Goal: Task Accomplishment & Management: Manage account settings

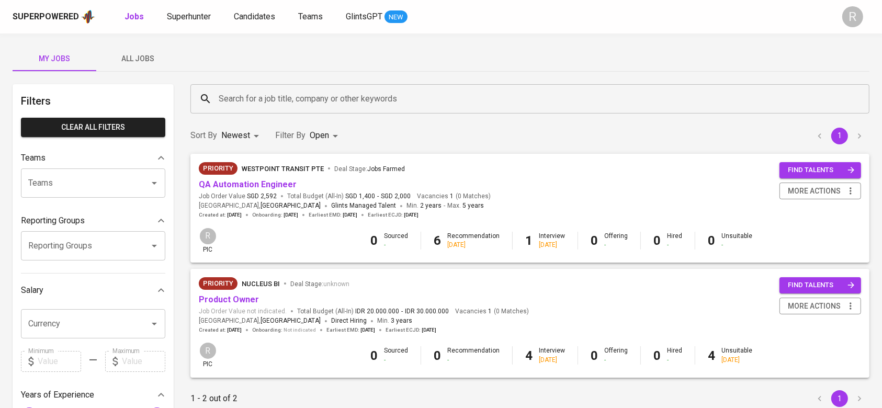
click at [140, 53] on span "All Jobs" at bounding box center [138, 58] width 71 height 13
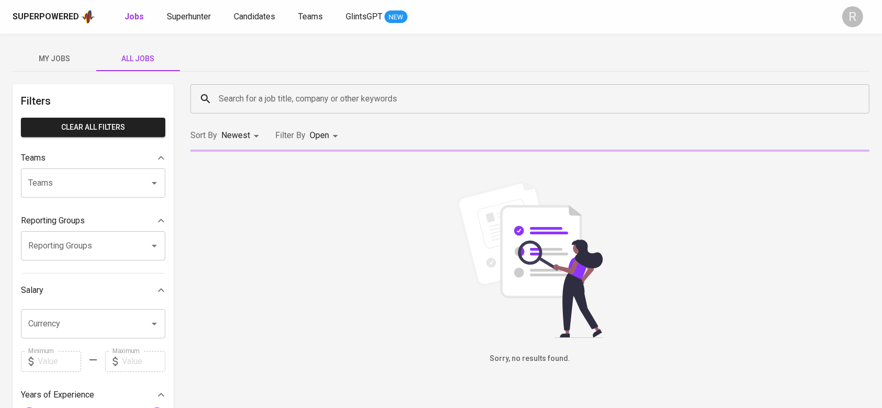
click at [259, 91] on input "Search for a job title, company or other keywords" at bounding box center [532, 99] width 633 height 20
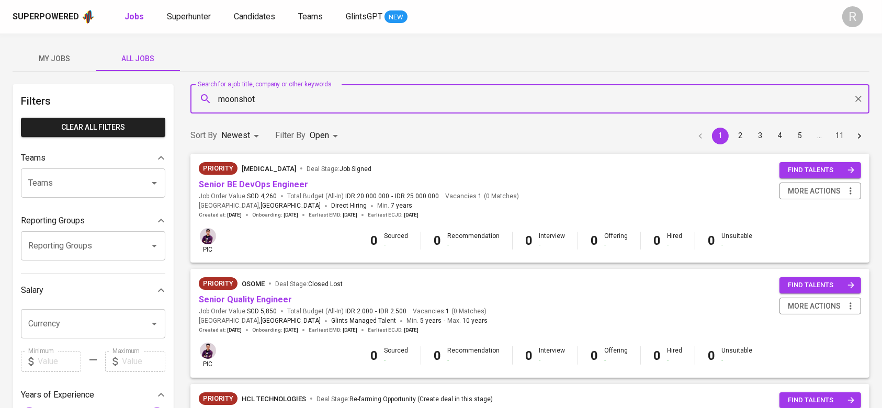
type input "moonshot"
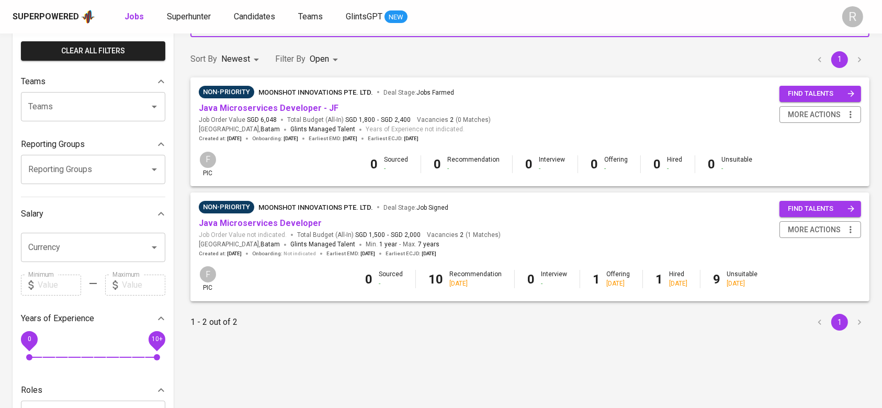
scroll to position [77, 0]
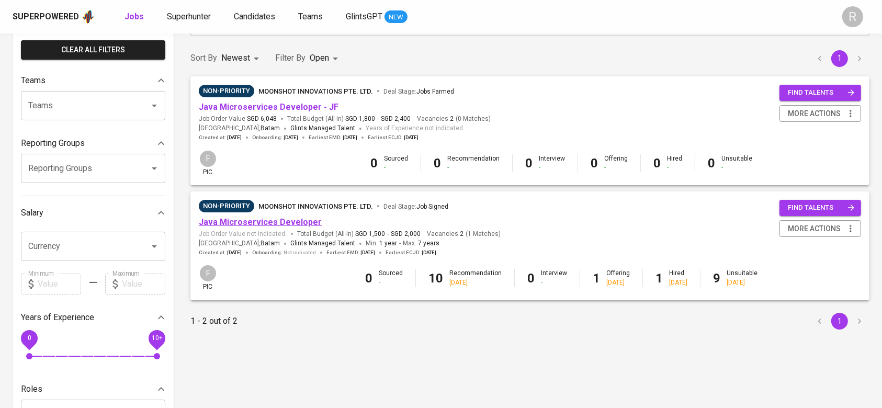
click at [260, 218] on link "Java Microservices Developer" at bounding box center [260, 222] width 123 height 10
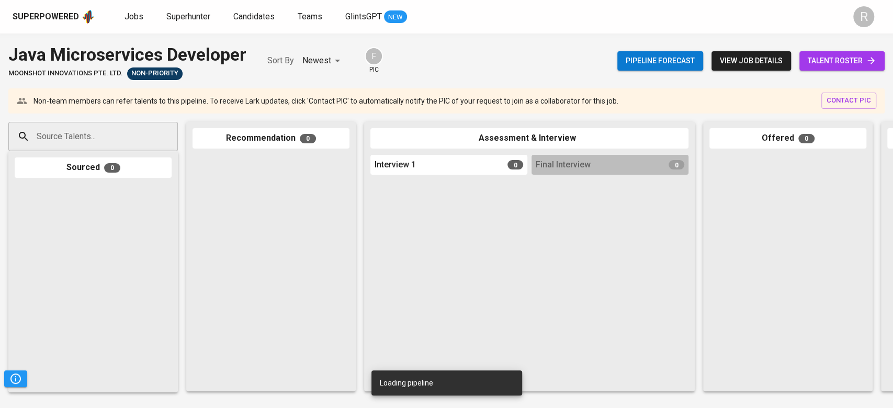
click at [843, 62] on span "talent roster" at bounding box center [842, 60] width 69 height 13
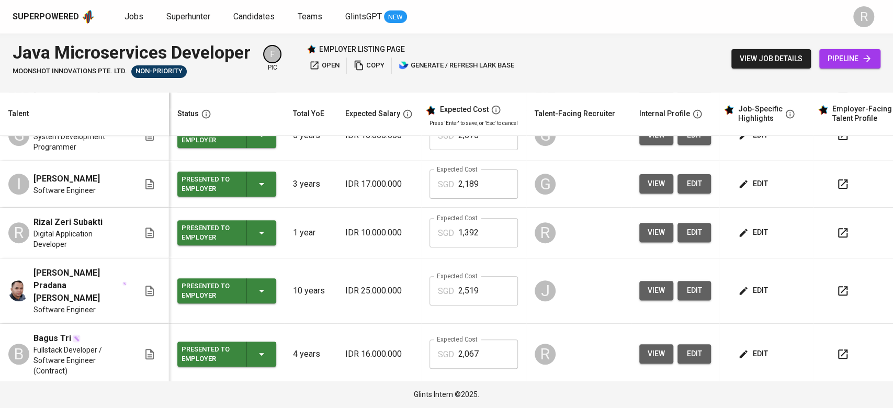
scroll to position [241, 0]
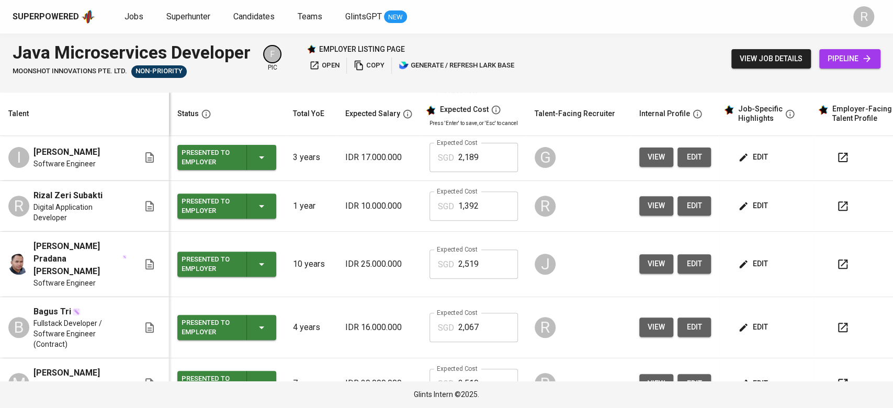
click at [831, 219] on button "button" at bounding box center [843, 206] width 25 height 25
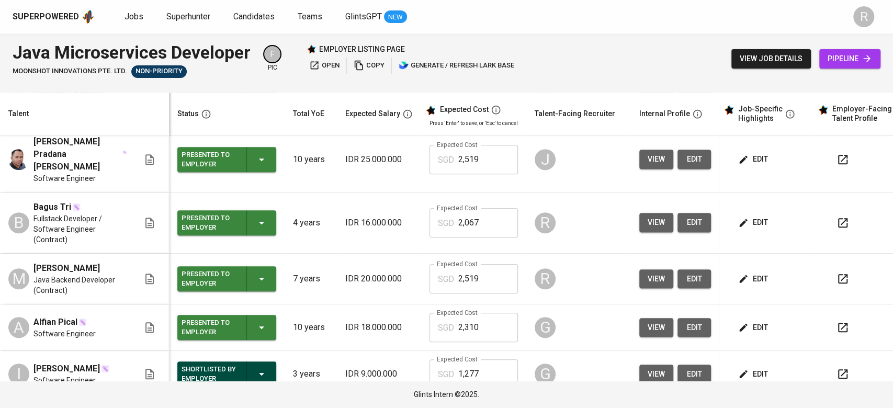
scroll to position [346, 0]
click at [837, 222] on icon "button" at bounding box center [843, 222] width 13 height 13
click at [721, 237] on td "edit" at bounding box center [767, 222] width 94 height 61
click at [631, 217] on td "view edit" at bounding box center [675, 222] width 88 height 61
click at [648, 229] on span "view" at bounding box center [656, 222] width 17 height 13
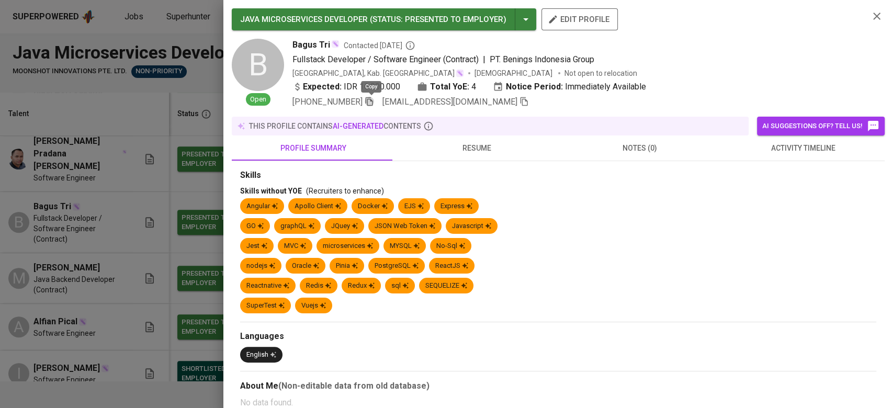
click at [374, 105] on icon "button" at bounding box center [369, 101] width 9 height 9
click at [871, 13] on icon "button" at bounding box center [877, 16] width 13 height 13
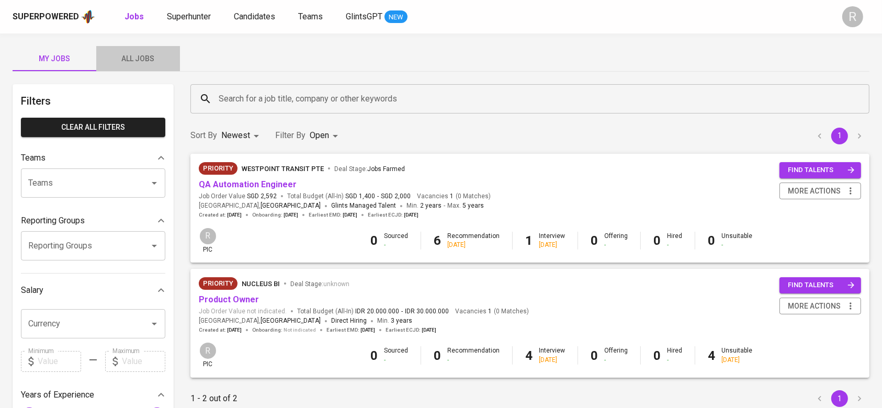
click at [122, 56] on span "All Jobs" at bounding box center [138, 58] width 71 height 13
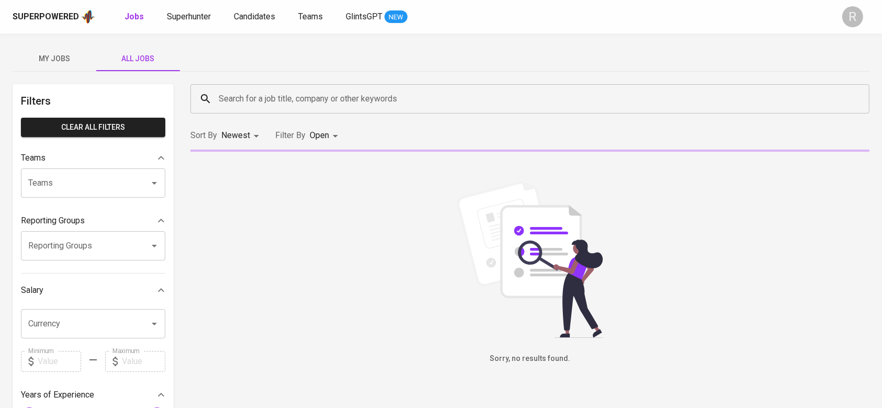
click at [321, 117] on div "Search for a job title, company or other keywords Search for a job title, compa…" at bounding box center [530, 99] width 692 height 42
click at [314, 106] on input "Search for a job title, company or other keywords" at bounding box center [532, 99] width 633 height 20
click at [316, 96] on input "Search for a job title, company or other keywords" at bounding box center [532, 99] width 633 height 20
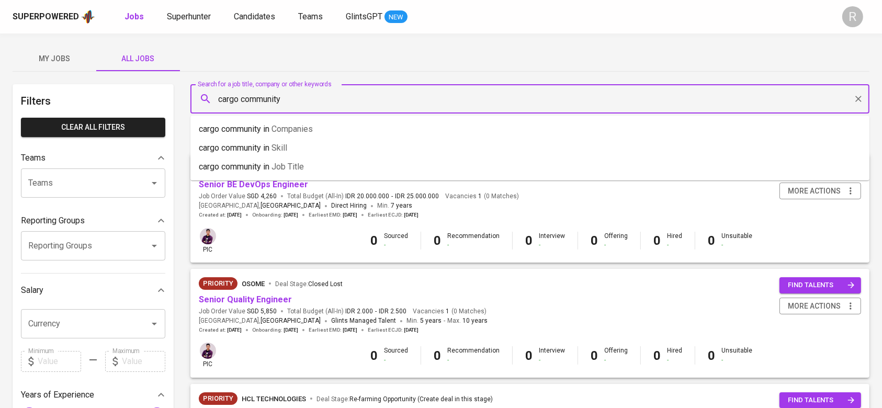
type input "cargo community"
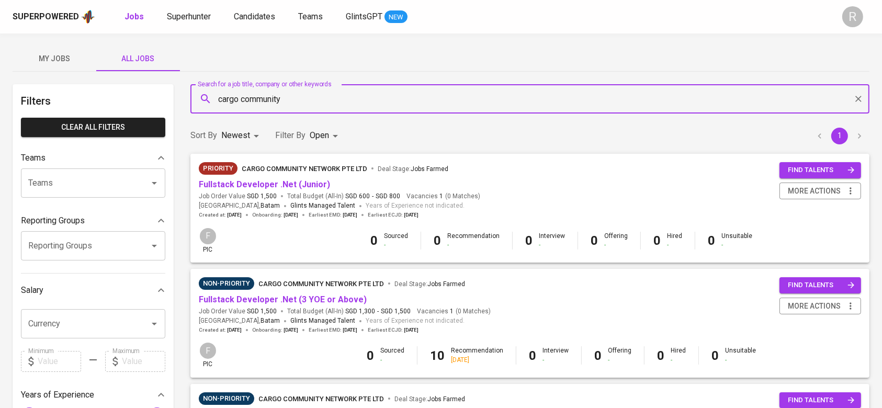
scroll to position [50, 0]
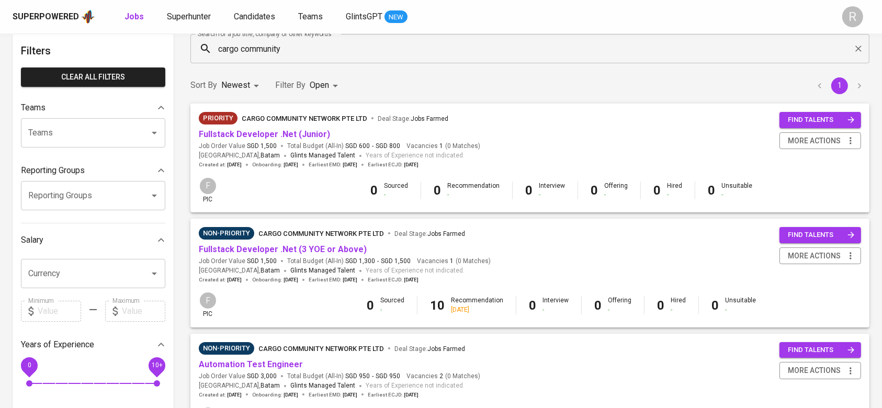
click at [279, 244] on span "Fullstack Developer .Net (3 YOE or Above)" at bounding box center [283, 250] width 168 height 12
click at [256, 251] on link "Fullstack Developer .Net (3 YOE or Above)" at bounding box center [283, 249] width 168 height 10
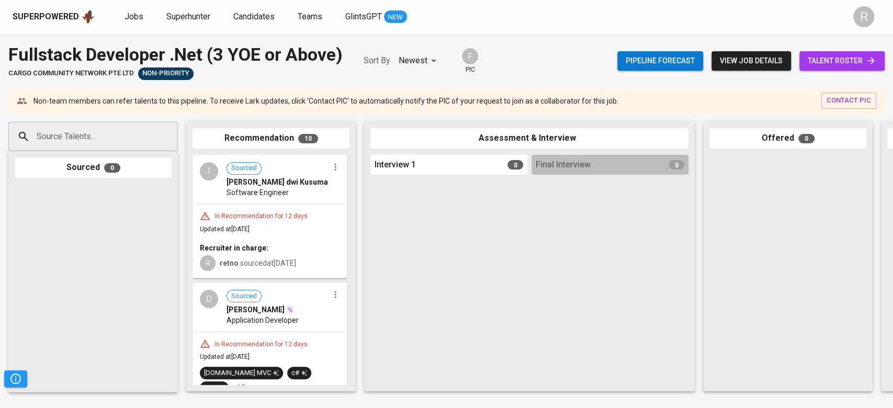
click at [839, 62] on span "talent roster" at bounding box center [842, 60] width 69 height 13
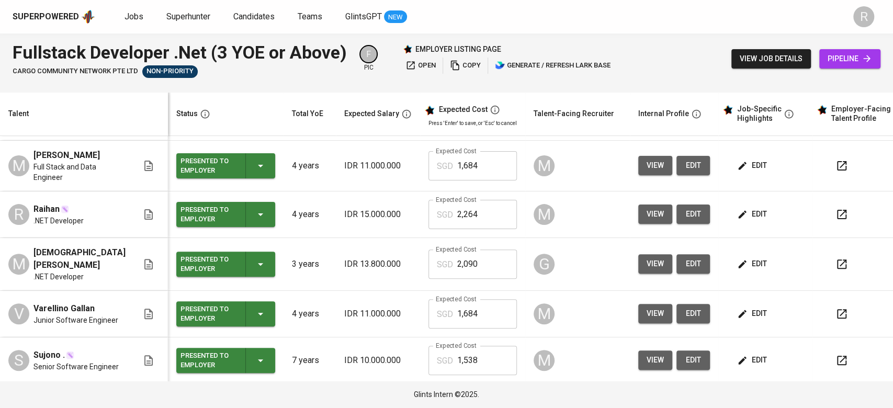
scroll to position [258, 0]
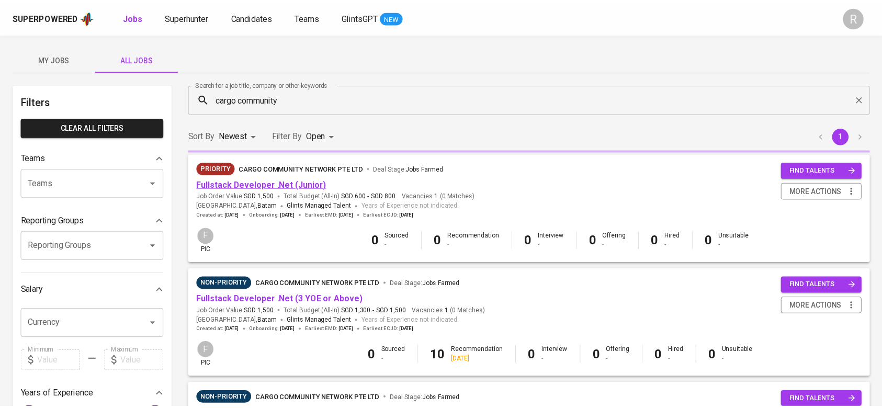
scroll to position [50, 0]
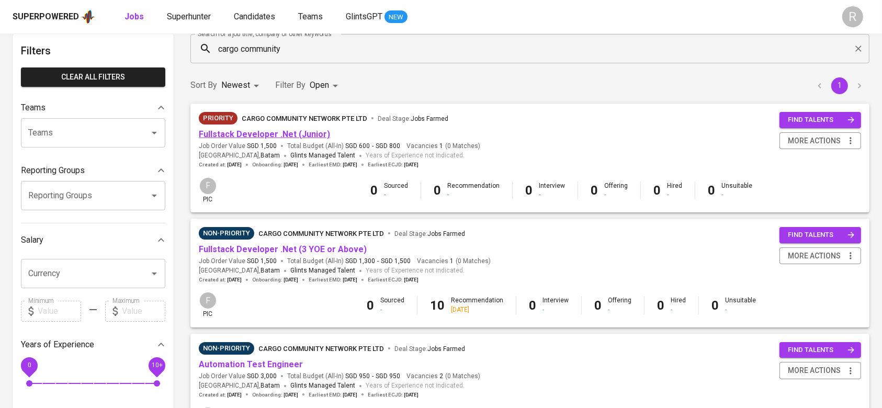
click at [278, 130] on link "Fullstack Developer .Net (Junior)" at bounding box center [264, 134] width 131 height 10
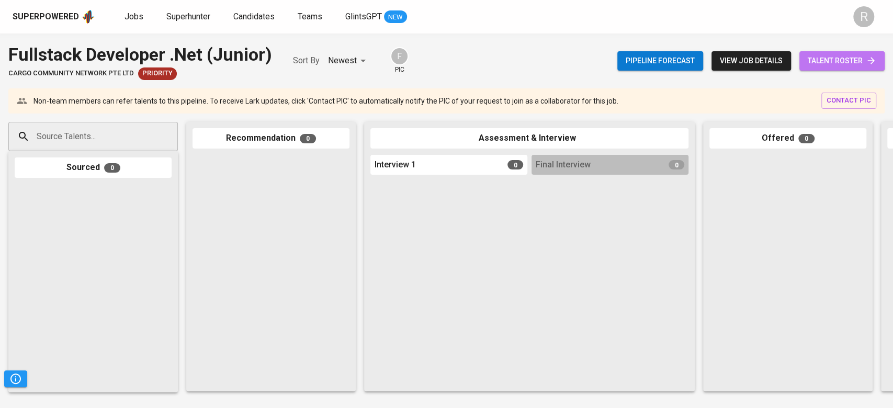
click at [852, 59] on span "talent roster" at bounding box center [842, 60] width 69 height 13
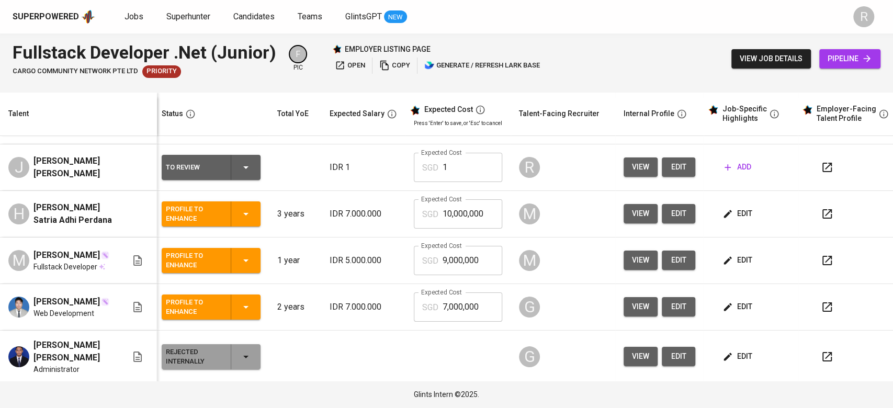
scroll to position [39, 4]
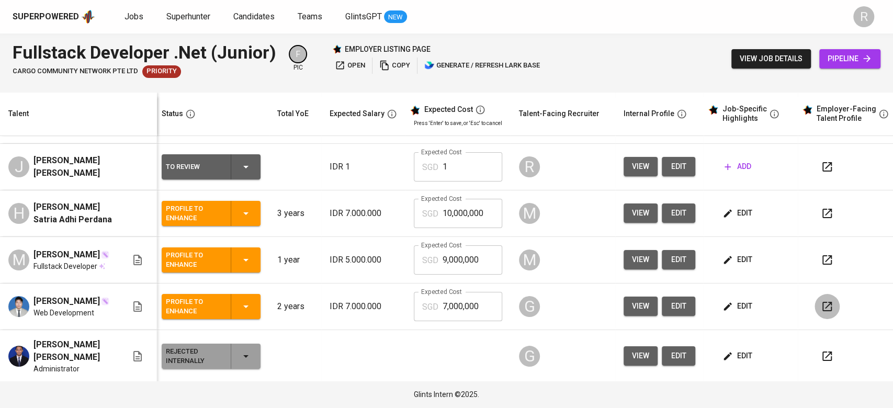
click at [826, 311] on icon "button" at bounding box center [827, 306] width 9 height 9
click at [829, 219] on button "button" at bounding box center [827, 213] width 25 height 25
click at [830, 259] on icon "button" at bounding box center [827, 260] width 13 height 13
click at [728, 160] on span "add" at bounding box center [738, 166] width 27 height 13
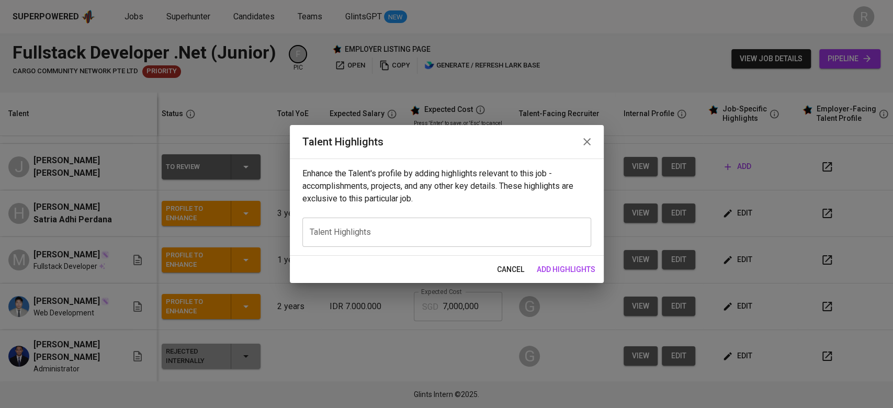
click at [392, 244] on div "x Talent Highlights" at bounding box center [447, 232] width 289 height 29
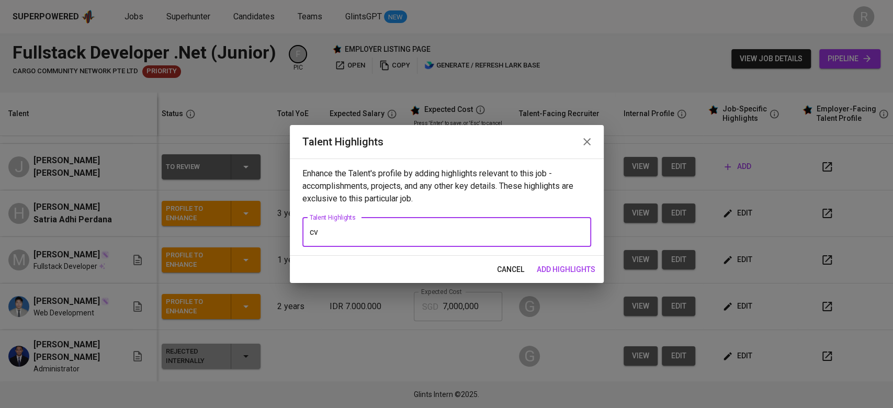
type textarea "c"
paste textarea "https://glints.sg.larksuite.com/file/Joskbh4ZQoHmlkxTyKtlO9JggXd?from=from_copy…"
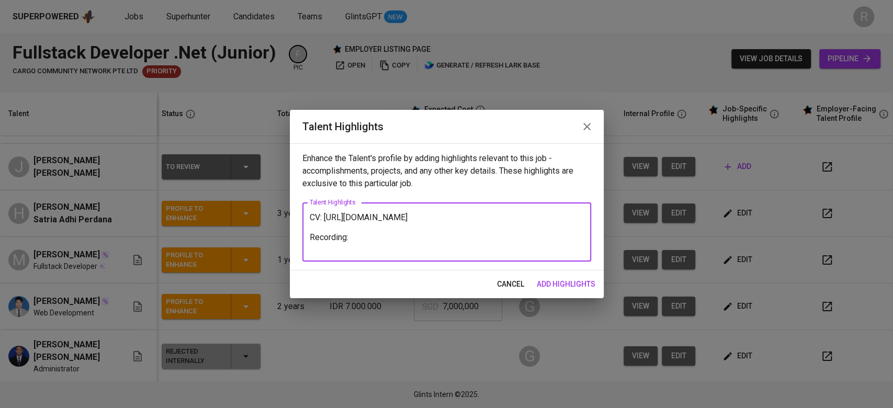
paste textarea "https://glints.sg.larksuite.com/minutes/obsgdlkdgygvu2r4x93d4qoo?from=from_copy…"
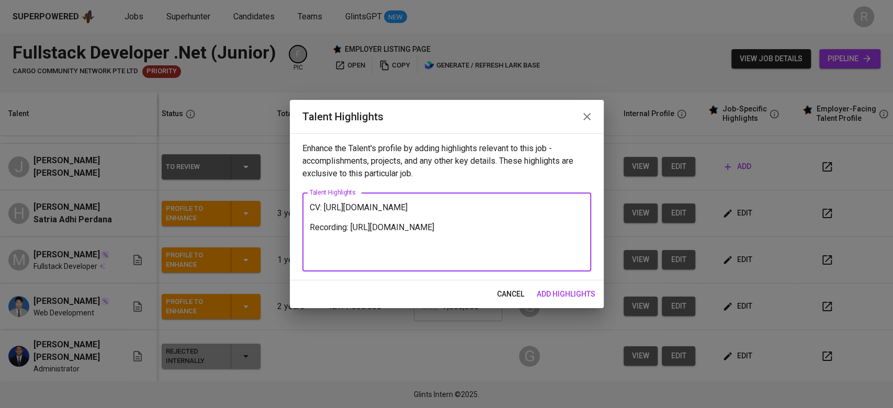
drag, startPoint x: 390, startPoint y: 217, endPoint x: 324, endPoint y: 206, distance: 66.9
click at [324, 206] on textarea "CV: https://glints.sg.larksuite.com/file/Joskbh4ZQoHmlkxTyKtlO9JggXd?from=from_…" at bounding box center [447, 233] width 274 height 60
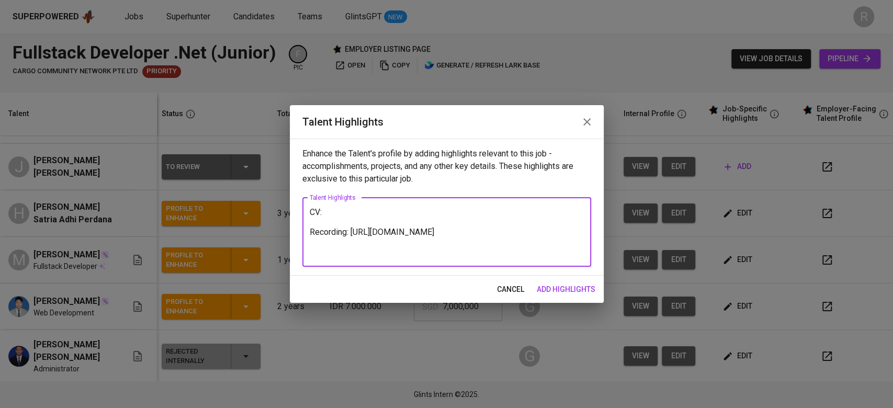
paste textarea "https://glints.sg.larksuite.com/file/Joskbh4ZQoHmlkxTyKtlO9JggXd?from=from_copy…"
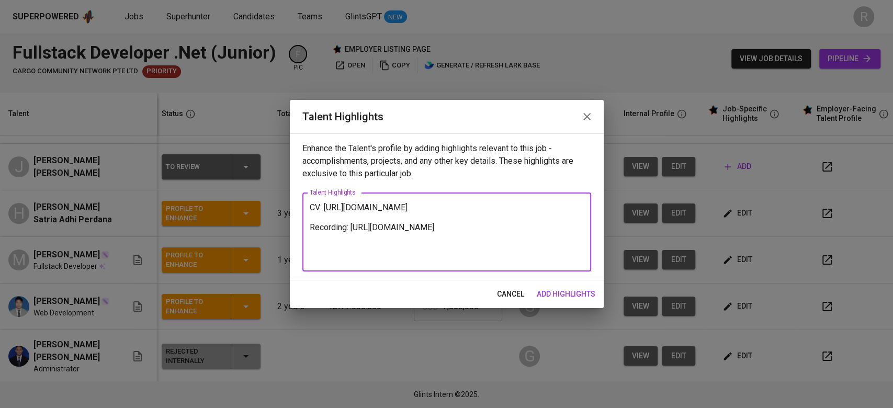
click at [406, 265] on div "CV: https://glints.sg.larksuite.com/file/Joskbh4ZQoHmlkxTyKtlO9JggXd?from=from_…" at bounding box center [447, 232] width 289 height 79
click at [400, 259] on textarea "CV: https://glints.sg.larksuite.com/file/Joskbh4ZQoHmlkxTyKtlO9JggXd?from=from_…" at bounding box center [447, 233] width 274 height 60
type textarea "CV: https://glints.sg.larksuite.com/file/Joskbh4ZQoHmlkxTyKtlO9JggXd?from=from_…"
click at [542, 291] on span "add highlights" at bounding box center [566, 294] width 59 height 13
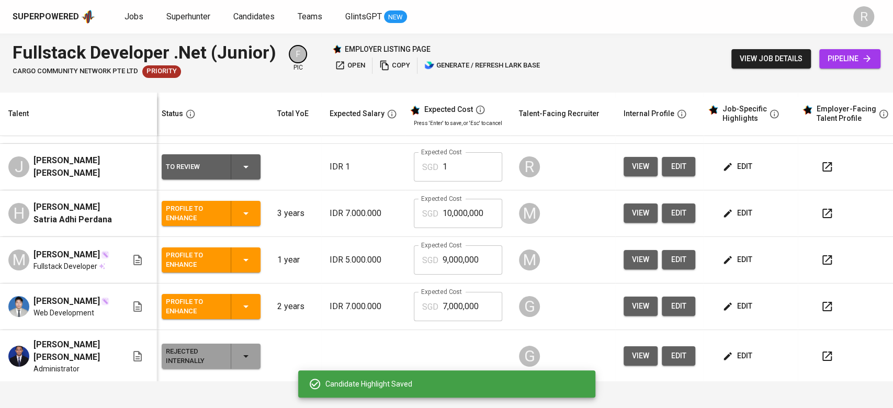
click at [447, 165] on input "1" at bounding box center [473, 166] width 60 height 29
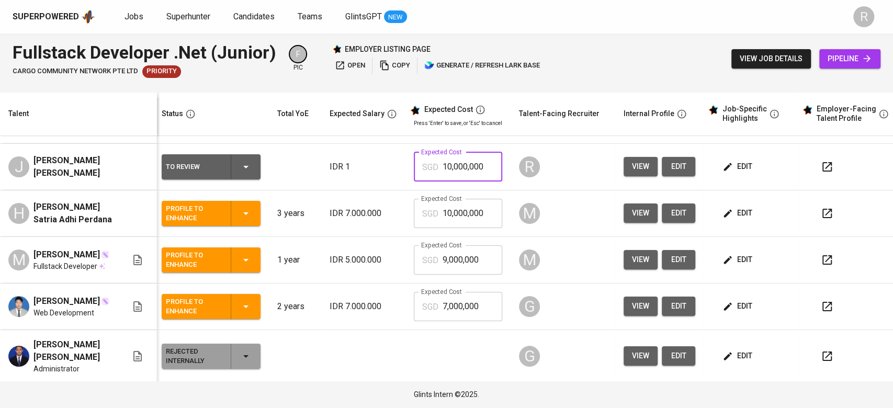
type input "10,000,000"
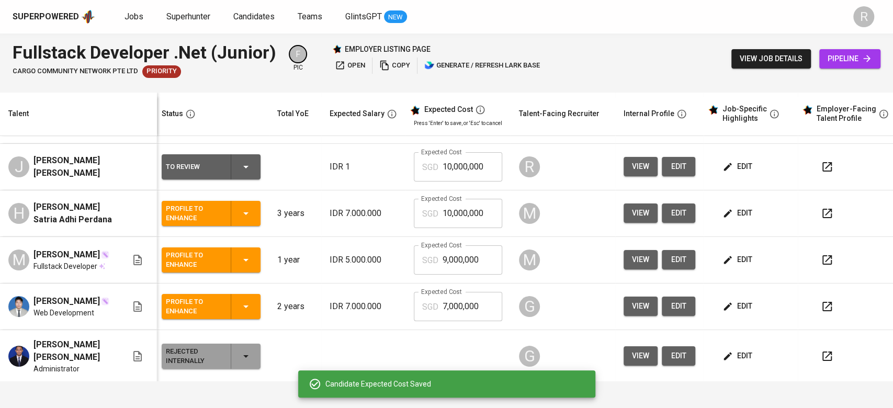
scroll to position [0, 4]
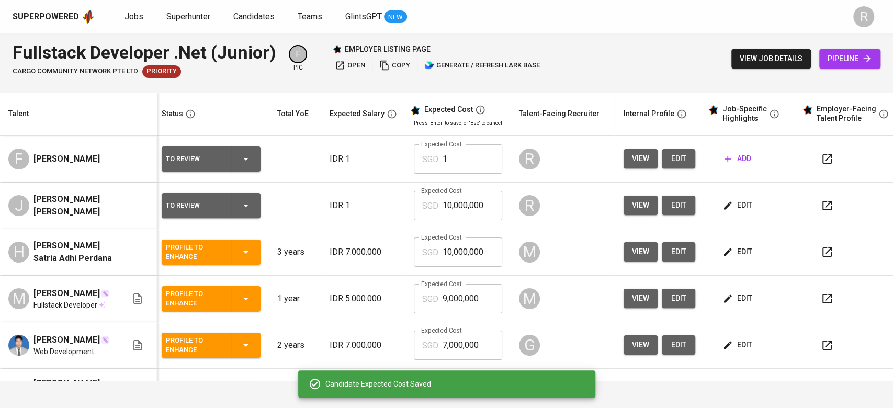
click at [248, 208] on icon "button" at bounding box center [246, 205] width 13 height 13
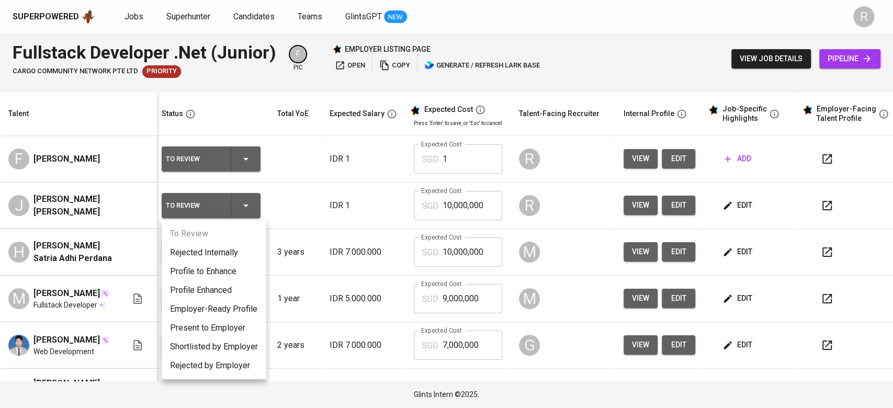
click at [358, 210] on div at bounding box center [446, 204] width 893 height 408
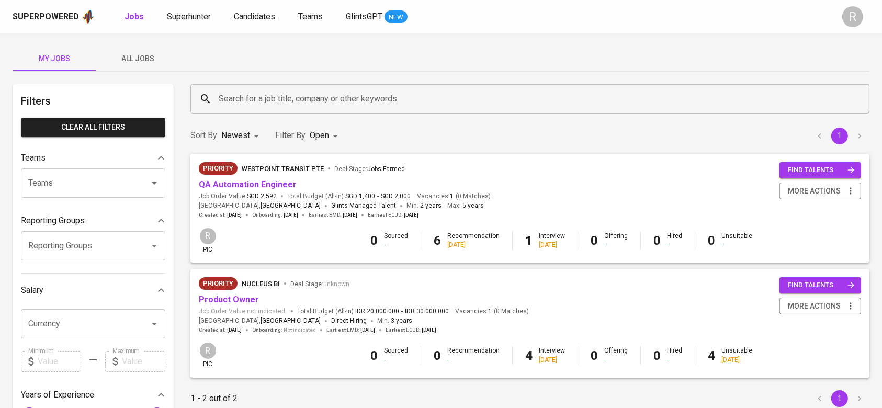
click at [249, 17] on span "Candidates" at bounding box center [254, 17] width 41 height 10
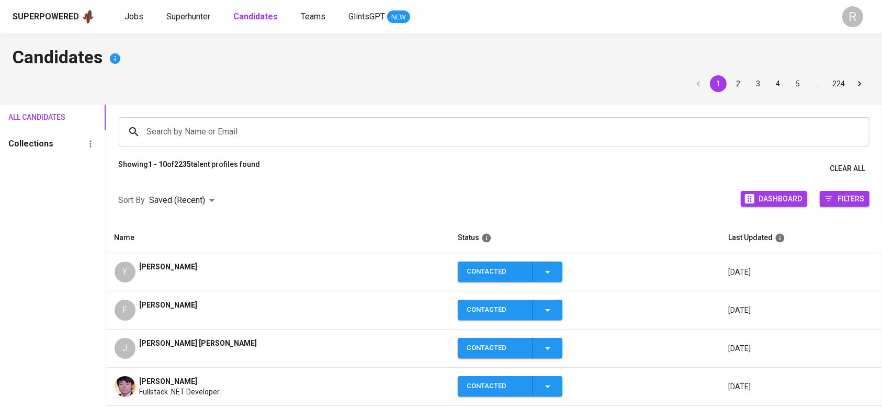
click at [194, 270] on span "[PERSON_NAME]" at bounding box center [169, 267] width 58 height 10
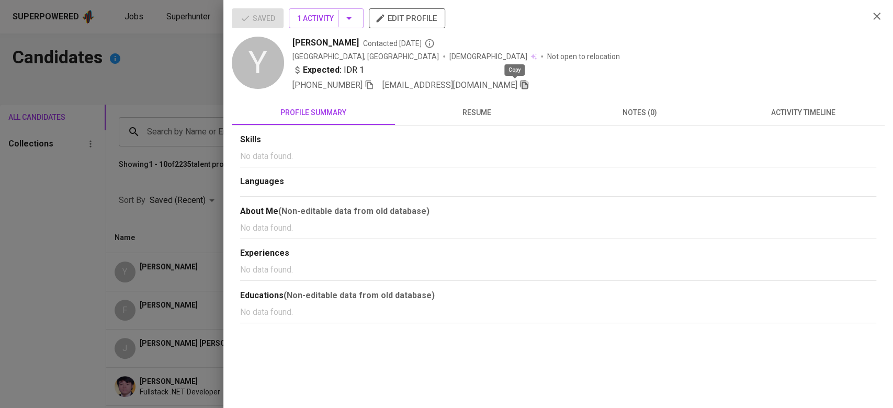
click at [520, 87] on icon "button" at bounding box center [524, 84] width 9 height 9
click at [199, 62] on div at bounding box center [446, 204] width 893 height 408
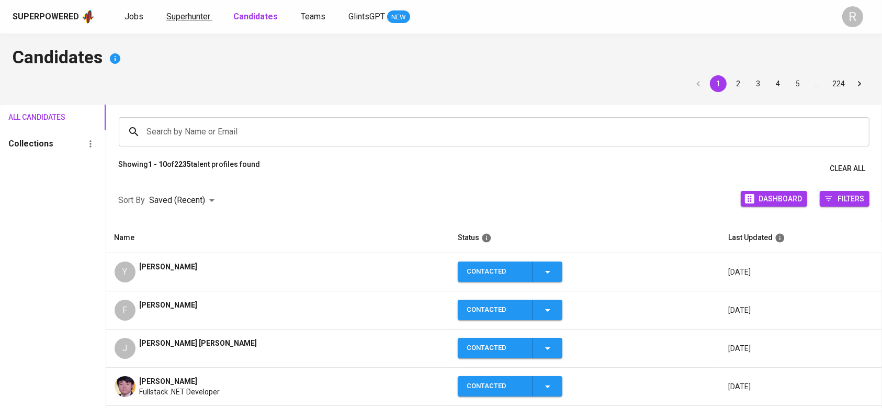
click at [176, 14] on span "Superhunter" at bounding box center [188, 17] width 44 height 10
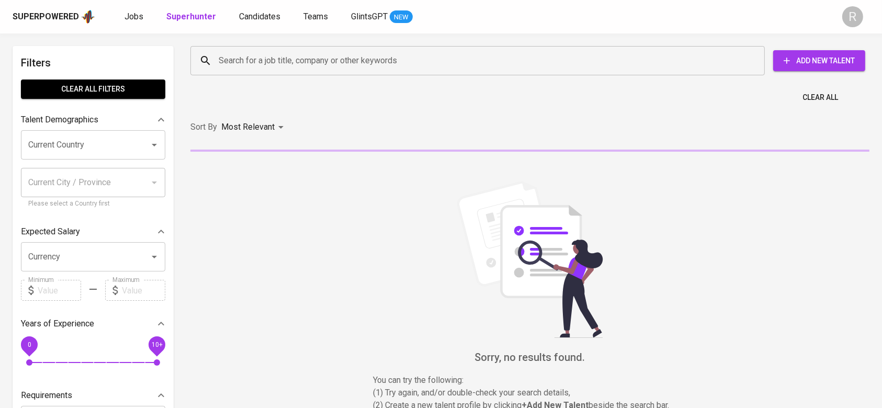
click at [259, 65] on input "Search for a job title, company or other keywords" at bounding box center [480, 61] width 529 height 20
paste input "yohanespratama303@gmail.com"
type input "yohanespratama303@gmail.com"
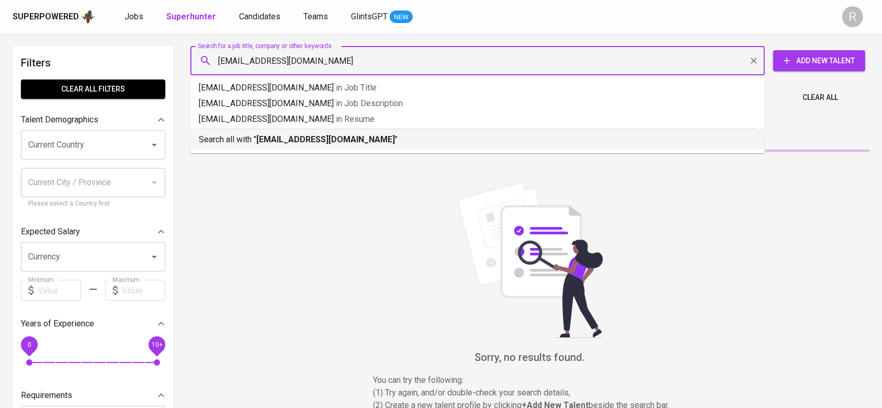
click at [260, 139] on b "yohanespratama303@gmail.com" at bounding box center [325, 140] width 139 height 10
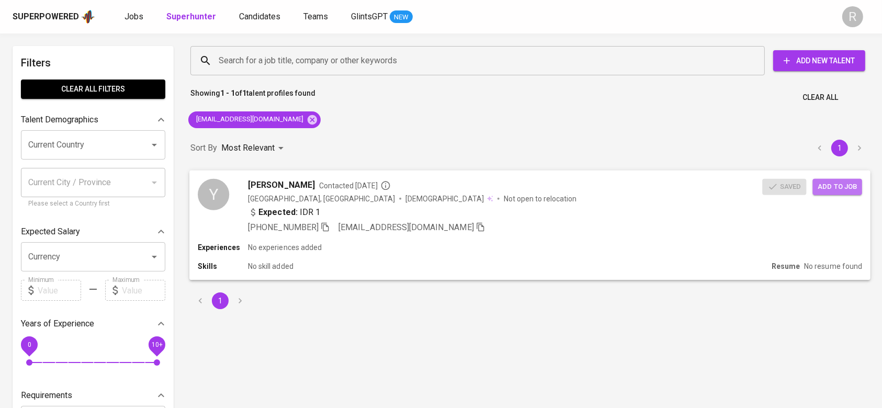
click at [825, 186] on span "Add to job" at bounding box center [838, 187] width 39 height 12
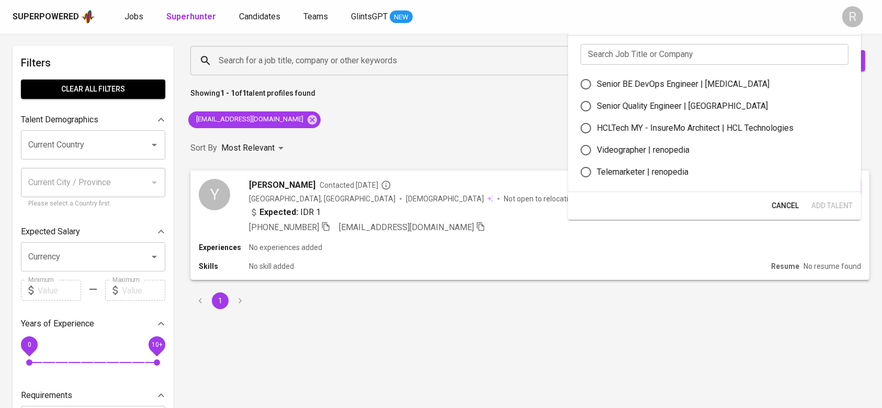
click at [611, 57] on input "text" at bounding box center [715, 54] width 268 height 21
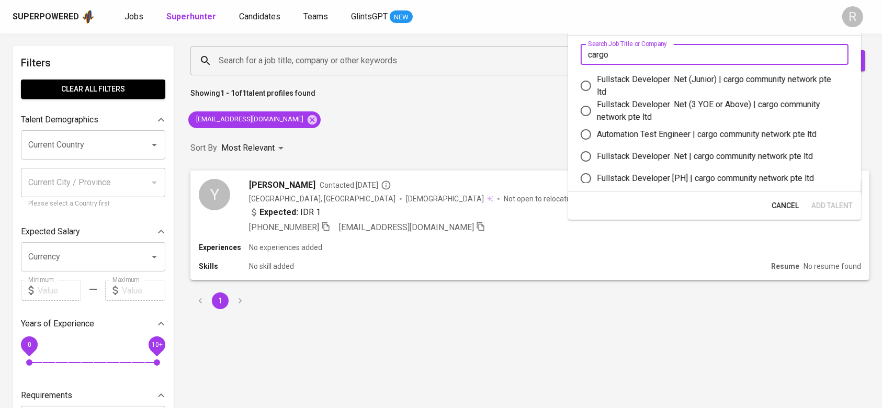
type input "cargo"
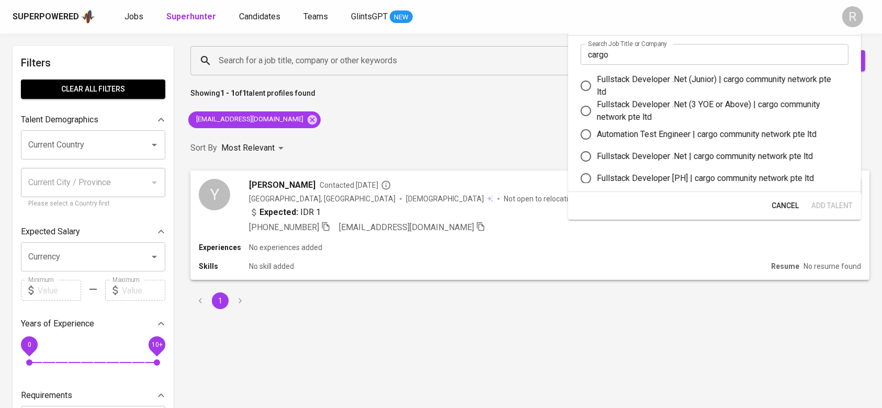
click at [599, 96] on div "Fullstack Developer .Net (Junior) | cargo community network pte ltd" at bounding box center [718, 85] width 243 height 25
click at [597, 96] on input "Fullstack Developer .Net (Junior) | cargo community network pte ltd" at bounding box center [586, 86] width 22 height 22
radio input "true"
click at [824, 210] on span "Add Talent" at bounding box center [832, 205] width 41 height 13
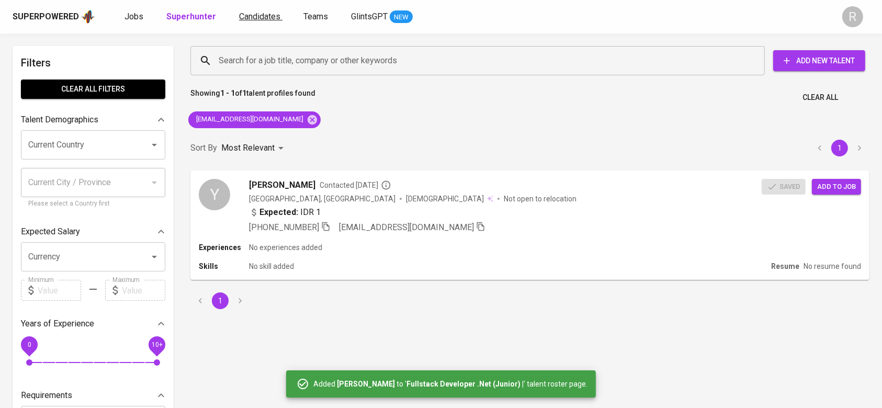
click at [251, 19] on span "Candidates" at bounding box center [259, 17] width 41 height 10
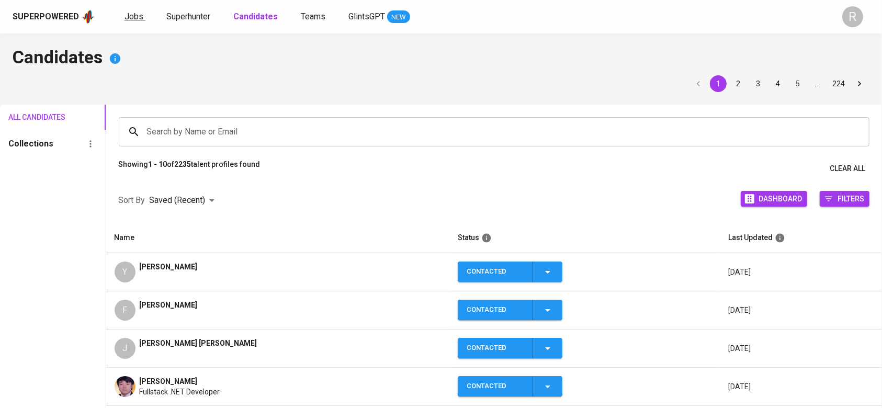
click at [127, 23] on link "Jobs" at bounding box center [135, 16] width 21 height 13
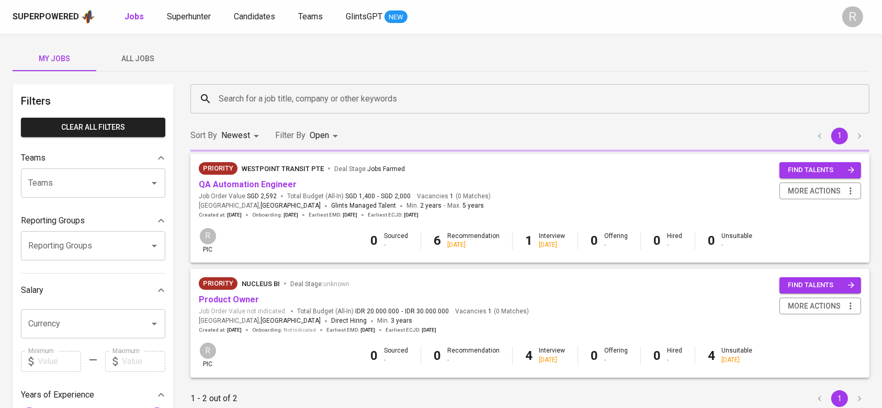
click at [135, 50] on button "All Jobs" at bounding box center [138, 58] width 84 height 25
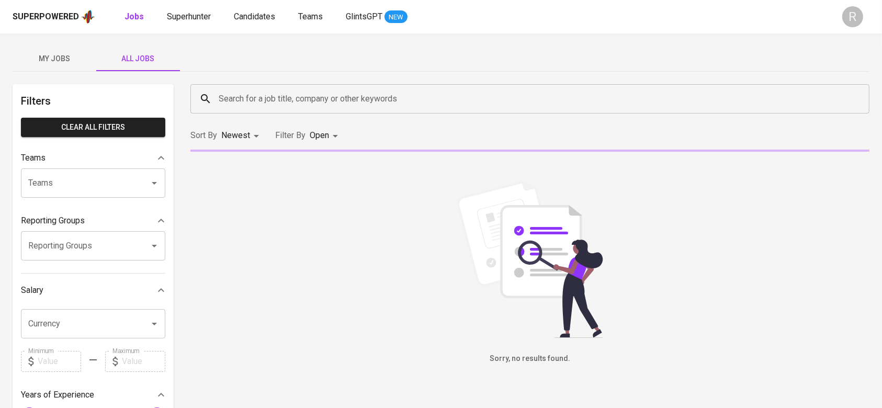
click at [253, 107] on input "Search for a job title, company or other keywords" at bounding box center [532, 99] width 633 height 20
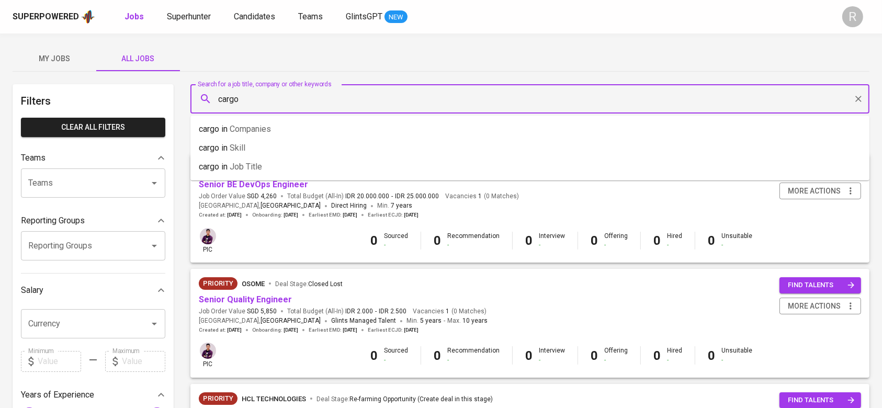
type input "cargo"
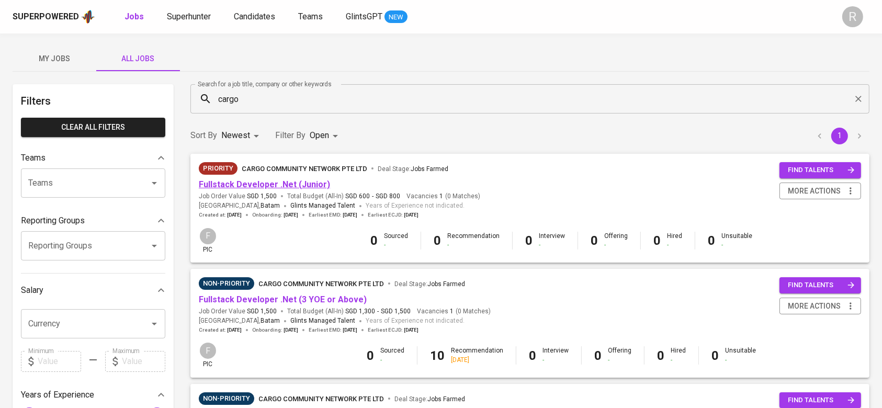
click at [276, 181] on link "Fullstack Developer .Net (Junior)" at bounding box center [264, 185] width 131 height 10
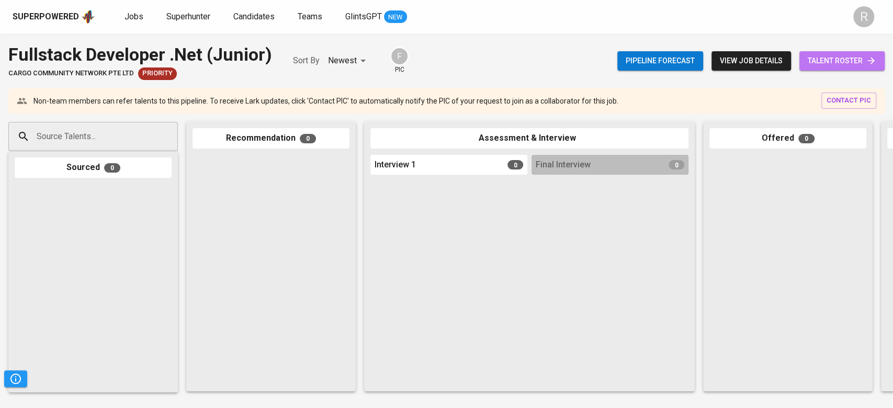
click at [854, 60] on span "talent roster" at bounding box center [842, 60] width 69 height 13
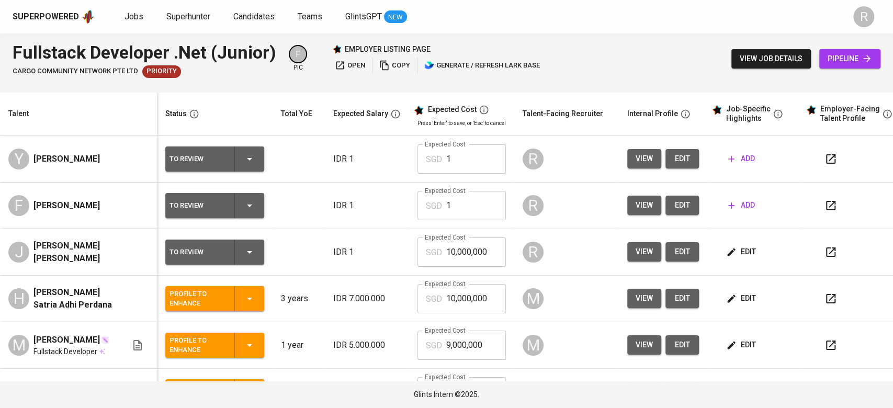
click at [733, 160] on icon "button" at bounding box center [732, 159] width 10 height 10
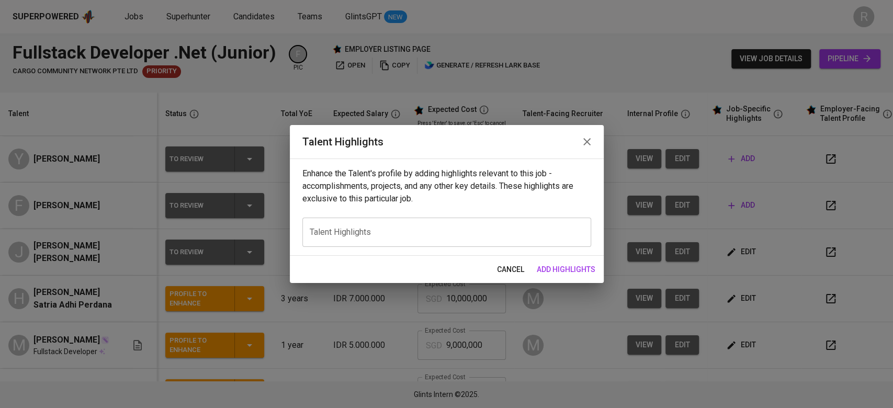
click at [498, 249] on div "Enhance the Talent's profile by adding highlights relevant to this job - accomp…" at bounding box center [447, 207] width 314 height 97
click at [471, 236] on textarea at bounding box center [447, 232] width 274 height 10
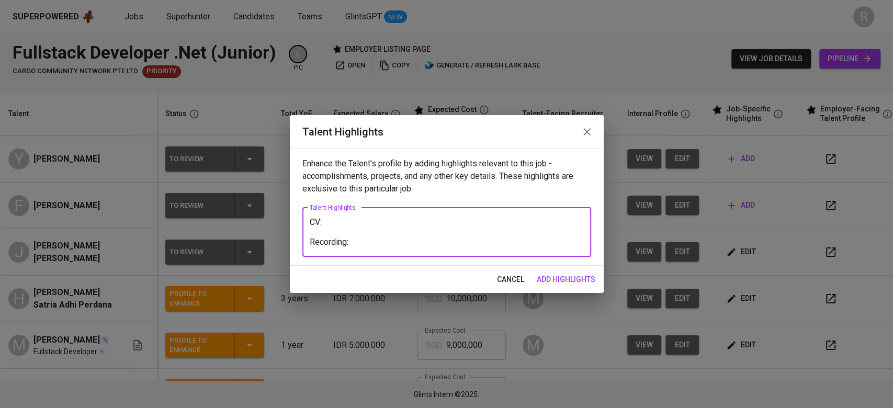
click at [340, 221] on textarea "CV: Recording:" at bounding box center [447, 232] width 274 height 30
paste textarea "https://glints.sg.larksuite.com/file/CJM7bsNU8o30ErxIysdlNdtMgJb?from=from_copy…"
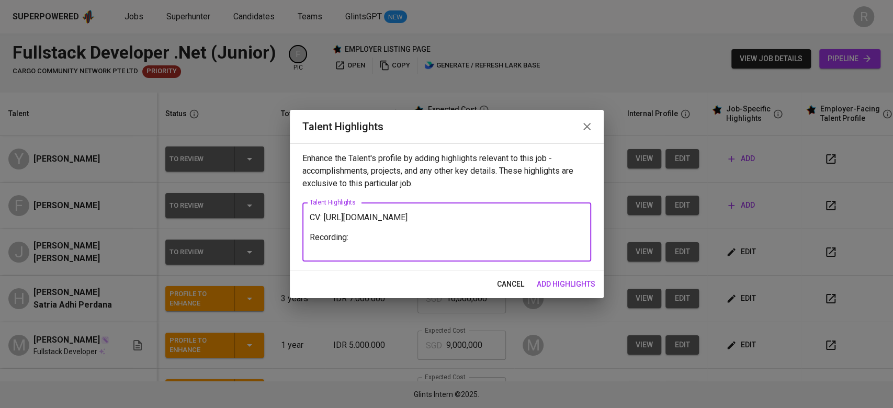
click at [364, 248] on textarea "CV: https://glints.sg.larksuite.com/file/CJM7bsNU8o30ErxIysdlNdtMgJb?from=from_…" at bounding box center [447, 233] width 274 height 40
paste textarea "https://glints.sg.larksuite.com/file/CJM7bsNU8o30ErxIysdlNdtMgJb?from=from_copy…"
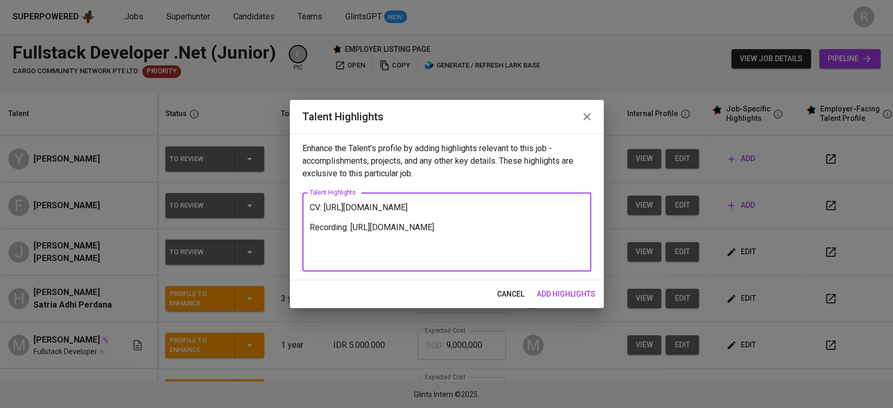
type textarea "CV: https://glints.sg.larksuite.com/file/CJM7bsNU8o30ErxIysdlNdtMgJb?from=from_…"
click at [565, 304] on div "cancel add highlights" at bounding box center [447, 295] width 314 height 28
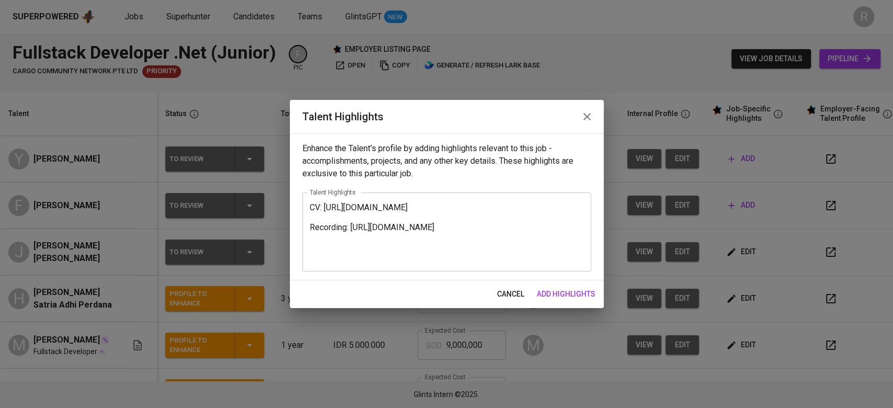
click at [556, 298] on span "add highlights" at bounding box center [566, 294] width 59 height 13
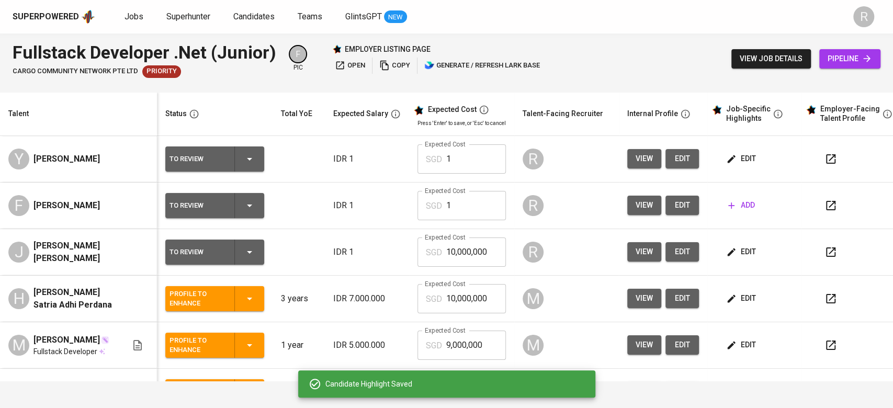
click at [476, 156] on input "1" at bounding box center [476, 158] width 60 height 29
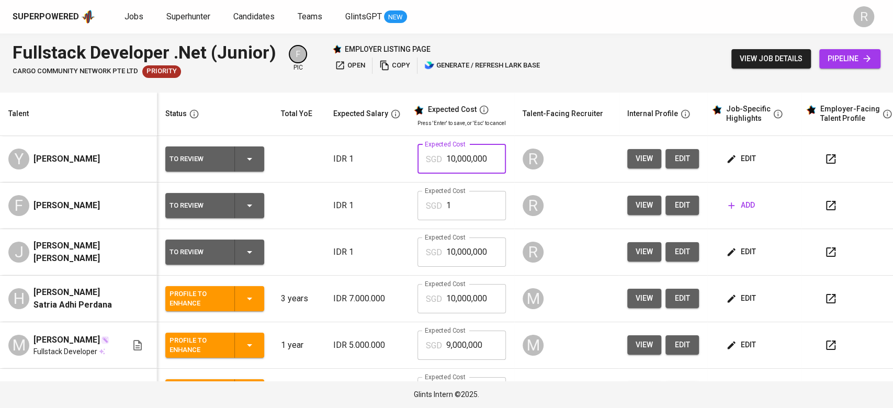
type input "10,000,000"
